Goal: Information Seeking & Learning: Check status

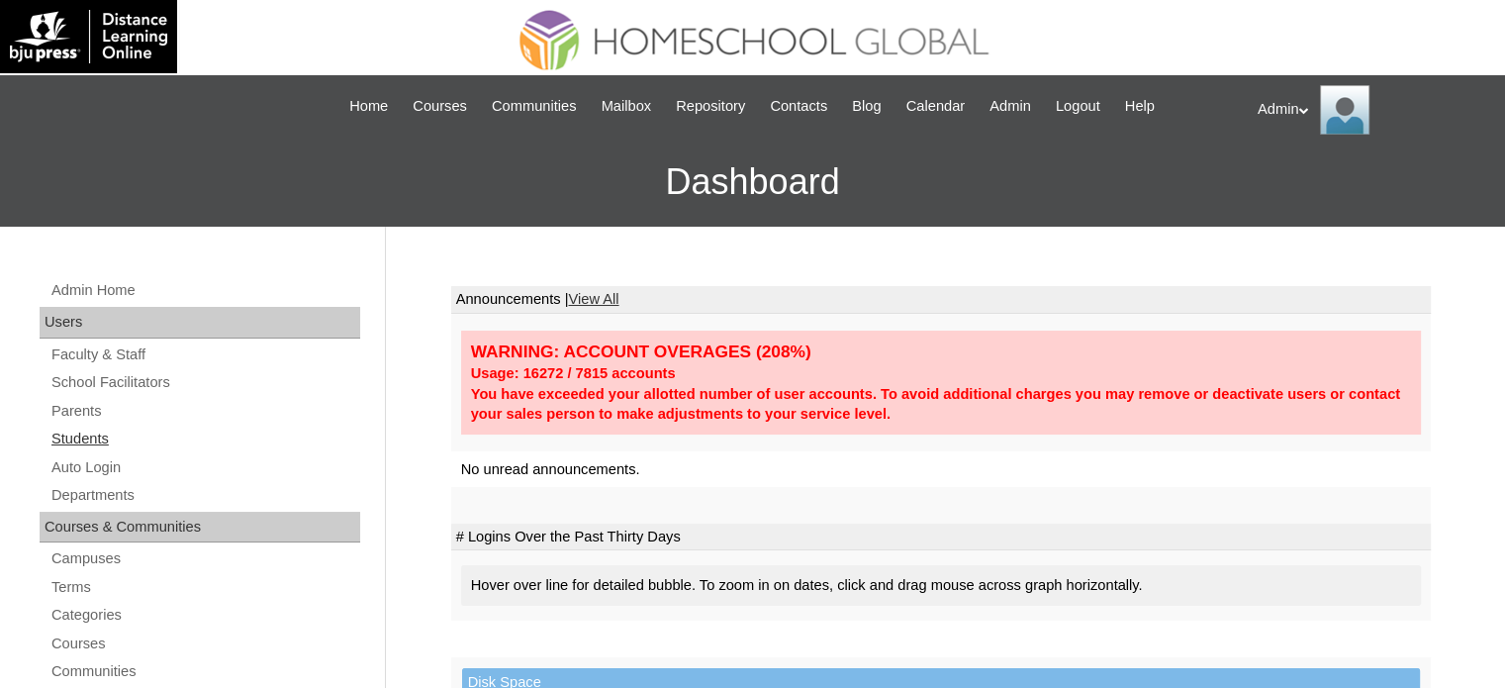
click at [69, 438] on link "Students" at bounding box center [204, 438] width 311 height 25
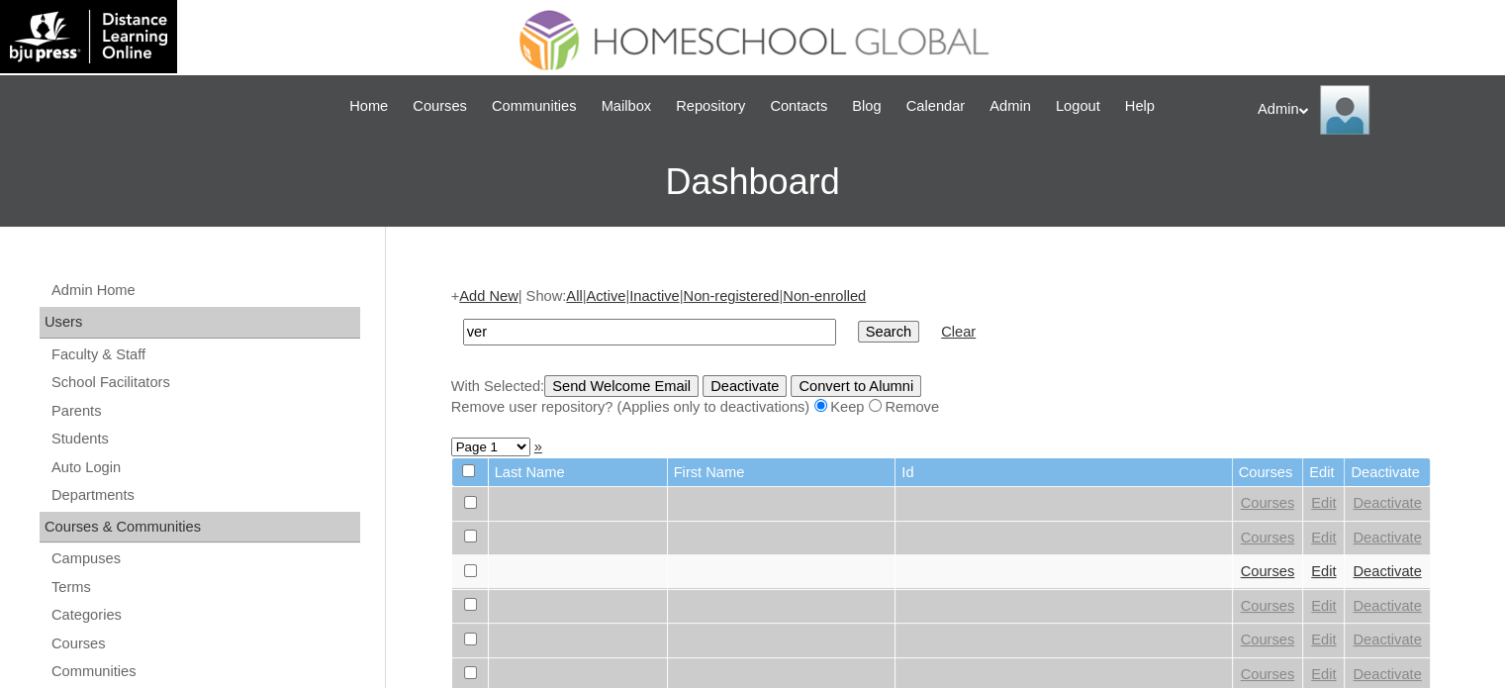
type input "[PERSON_NAME]"
click at [858, 324] on input "Search" at bounding box center [888, 332] width 61 height 22
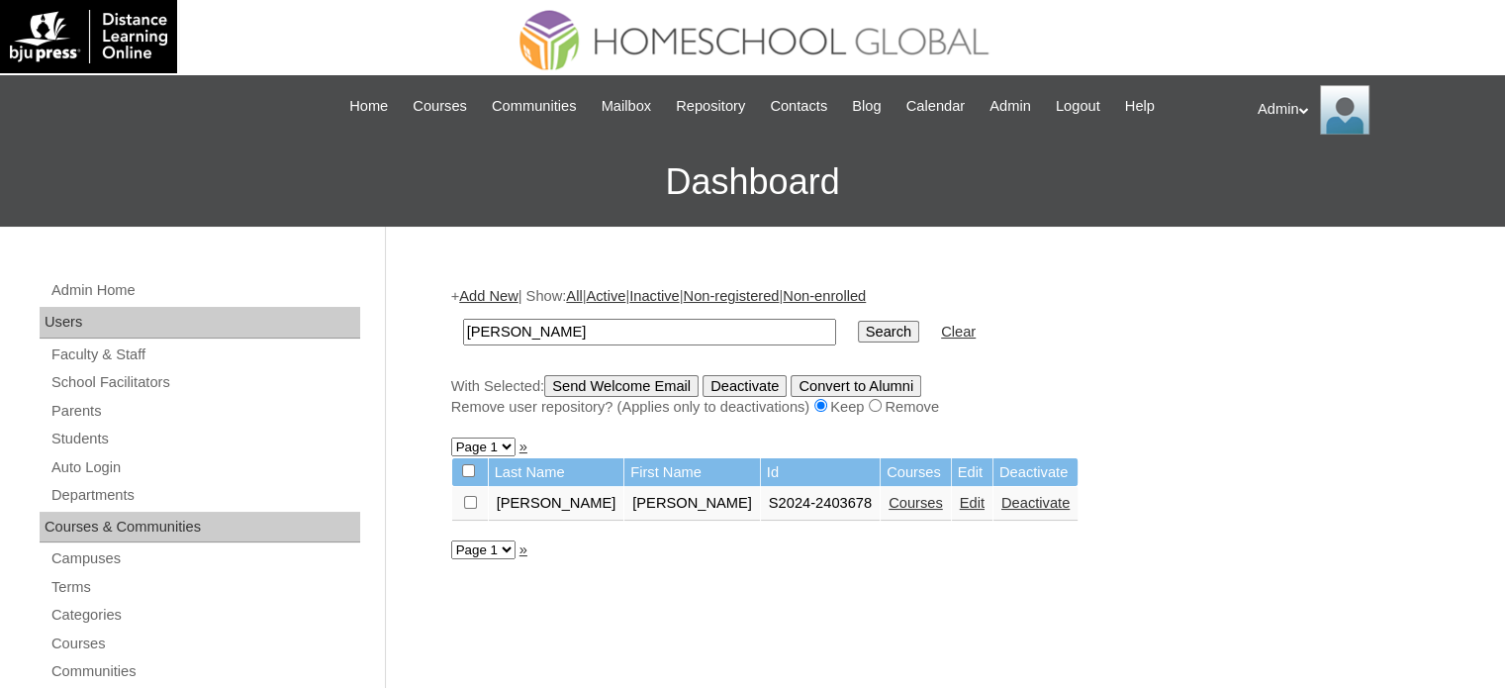
click at [889, 501] on link "Courses" at bounding box center [916, 503] width 54 height 16
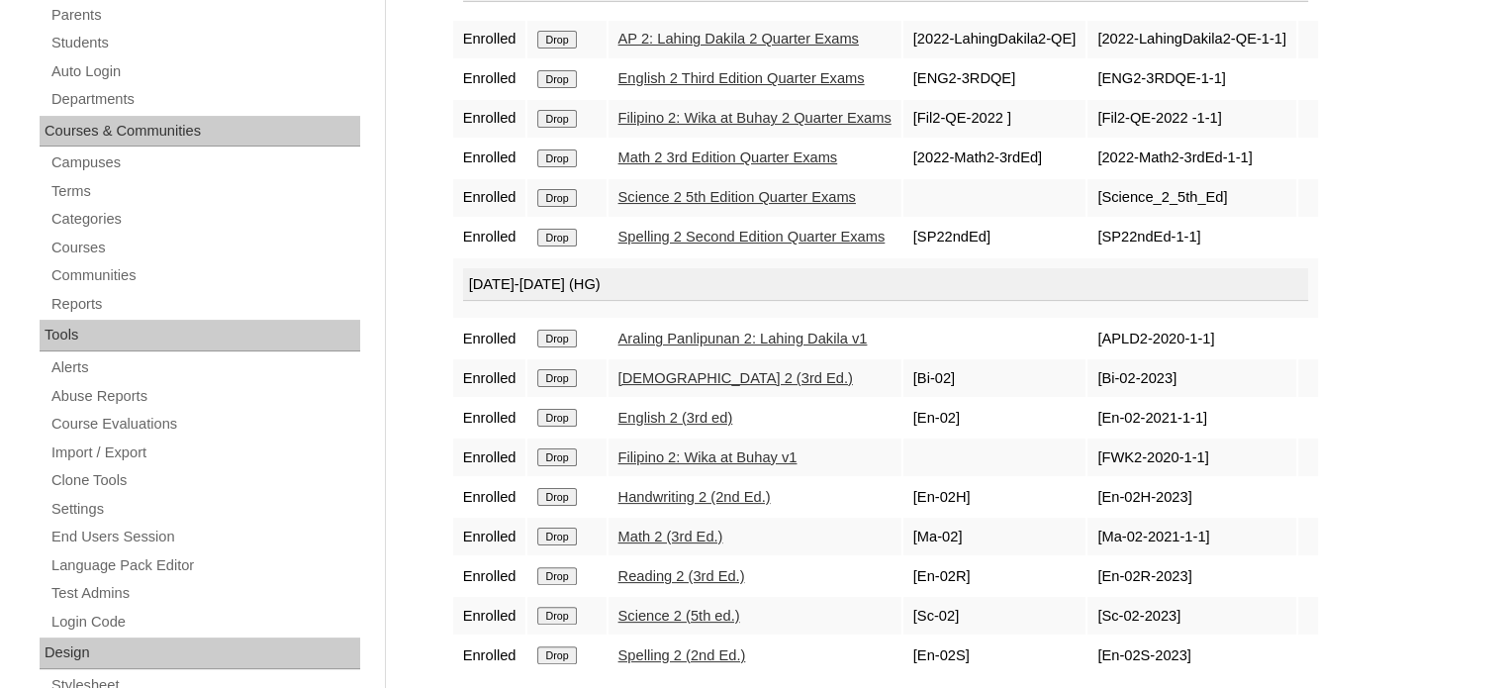
scroll to position [628, 0]
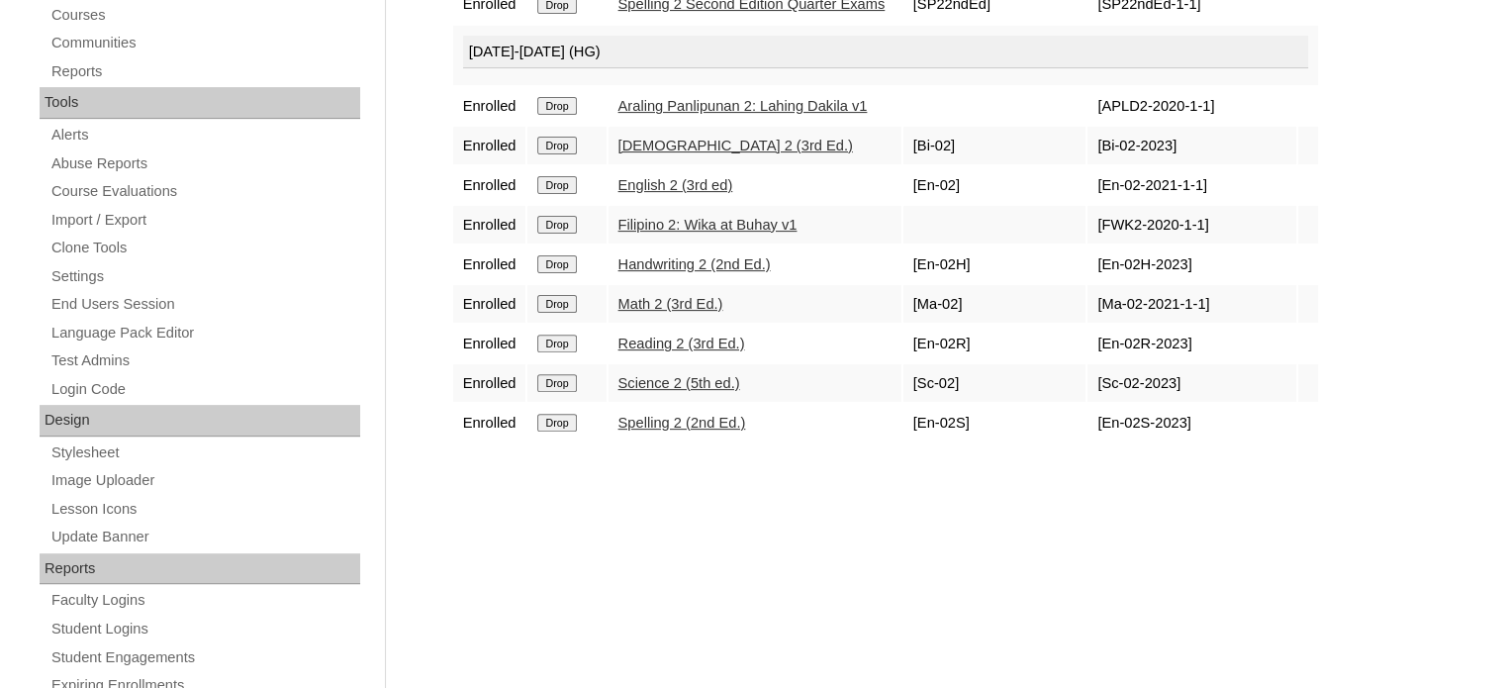
click at [674, 419] on link "Spelling 2 (2nd Ed.)" at bounding box center [682, 423] width 128 height 16
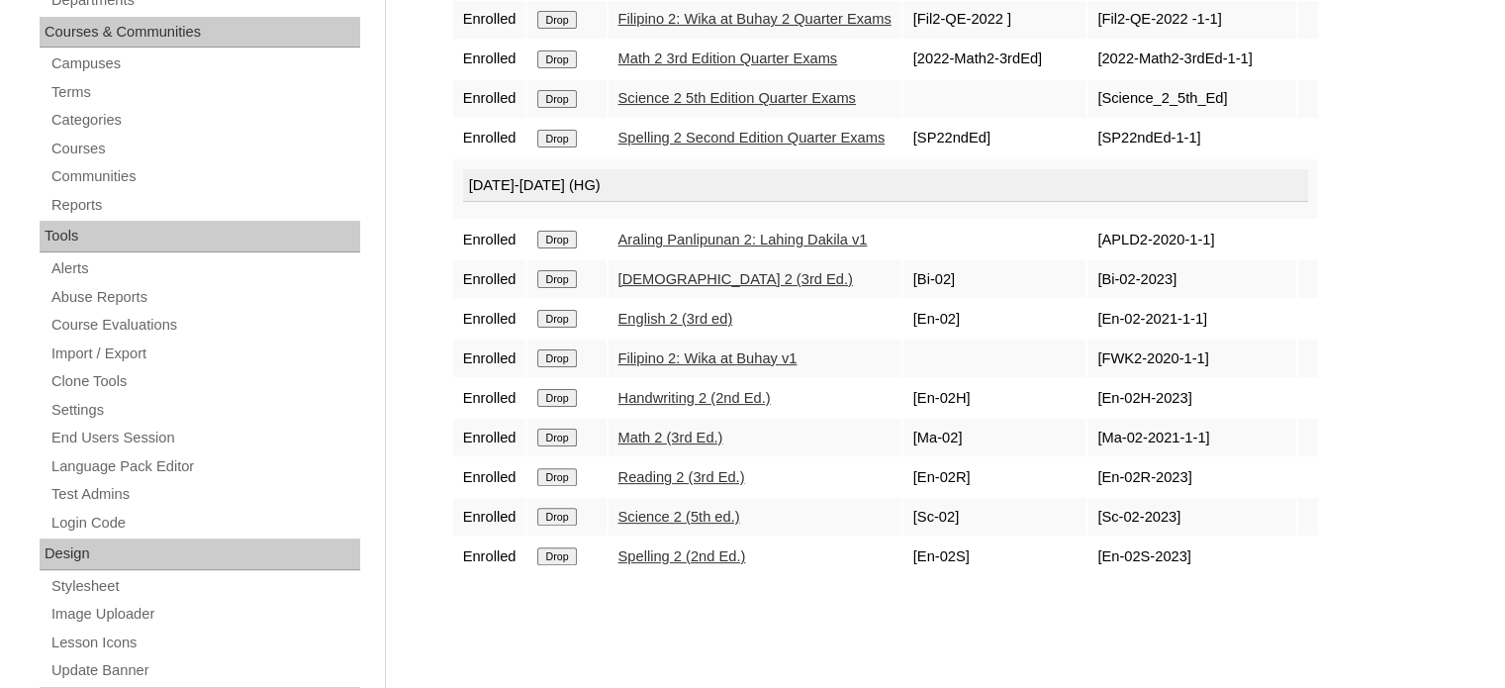
scroll to position [495, 0]
click at [693, 517] on td "Science 2 (5th ed.)" at bounding box center [755, 517] width 293 height 38
click at [696, 509] on link "Science 2 (5th ed.)" at bounding box center [679, 517] width 122 height 16
click at [691, 271] on link "Bible 2 (3rd Ed.)" at bounding box center [735, 279] width 235 height 16
